Goal: Task Accomplishment & Management: Use online tool/utility

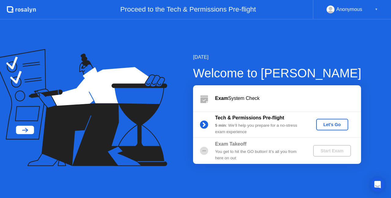
click at [325, 130] on button "Let's Go" at bounding box center [332, 125] width 32 height 12
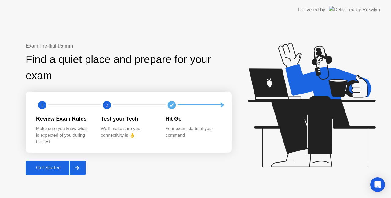
click at [56, 170] on div "Get Started" at bounding box center [48, 167] width 42 height 5
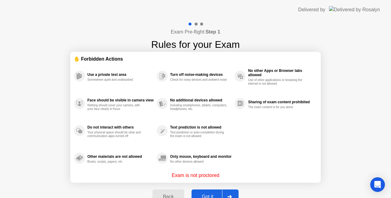
click at [214, 193] on button "Got it" at bounding box center [214, 197] width 47 height 15
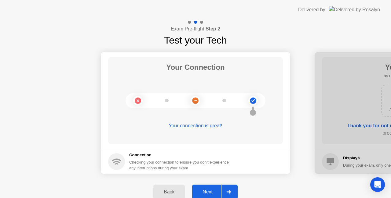
click at [212, 190] on div "Next" at bounding box center [207, 192] width 27 height 5
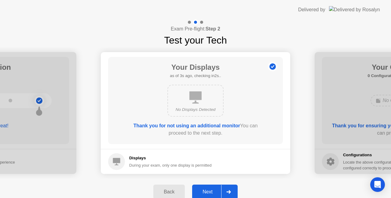
click at [206, 194] on div "Next" at bounding box center [207, 192] width 27 height 5
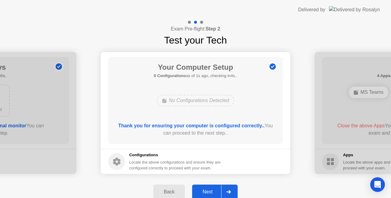
click at [200, 190] on div "Next" at bounding box center [207, 192] width 27 height 5
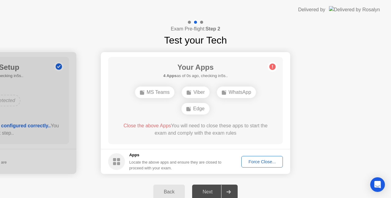
click at [203, 94] on div "Viber" at bounding box center [196, 93] width 28 height 12
click at [250, 161] on div "Force Close..." at bounding box center [261, 162] width 37 height 5
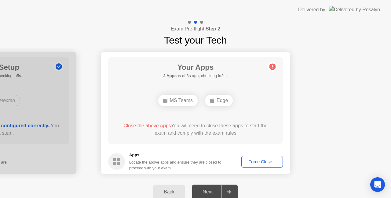
click at [264, 160] on div "Force Close..." at bounding box center [261, 162] width 37 height 5
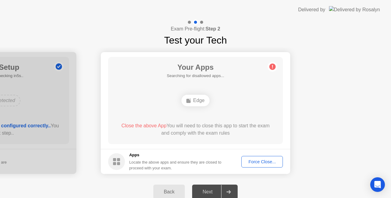
click at [262, 165] on div "Force Close..." at bounding box center [261, 162] width 37 height 5
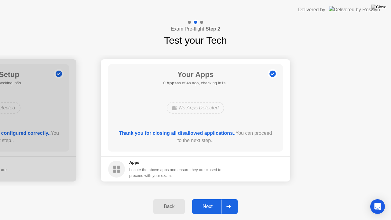
click at [208, 198] on div "Next" at bounding box center [207, 206] width 27 height 5
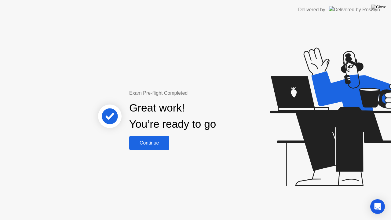
click at [156, 145] on div "Continue" at bounding box center [149, 142] width 36 height 5
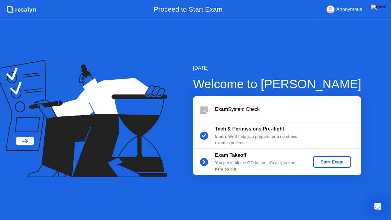
click at [328, 163] on div "Start Exam" at bounding box center [331, 161] width 33 height 5
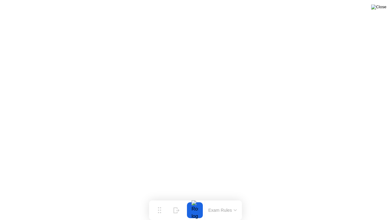
click at [383, 9] on img at bounding box center [378, 7] width 15 height 5
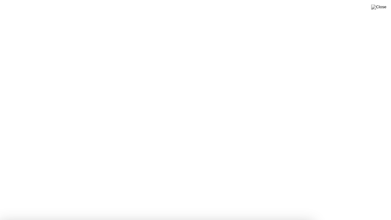
click at [376, 198] on div at bounding box center [195, 220] width 391 height 0
